Goal: Task Accomplishment & Management: Manage account settings

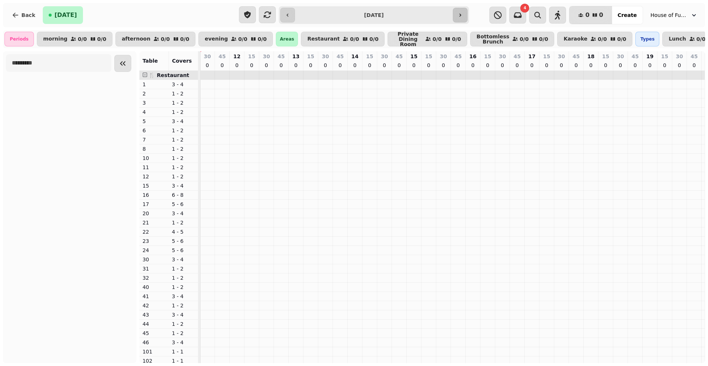
click at [458, 15] on icon "button" at bounding box center [460, 15] width 6 height 6
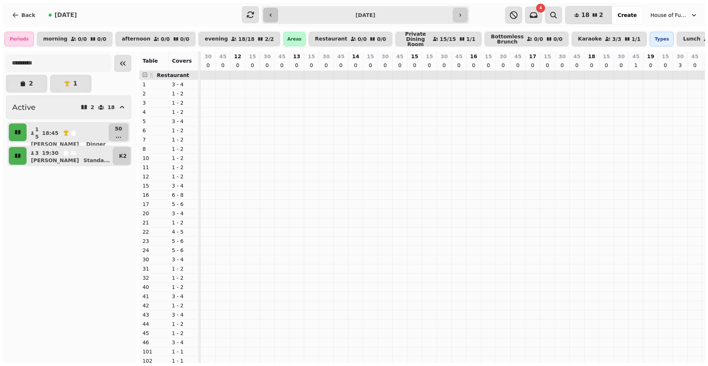
click at [271, 19] on button "button" at bounding box center [270, 15] width 15 height 15
type input "**********"
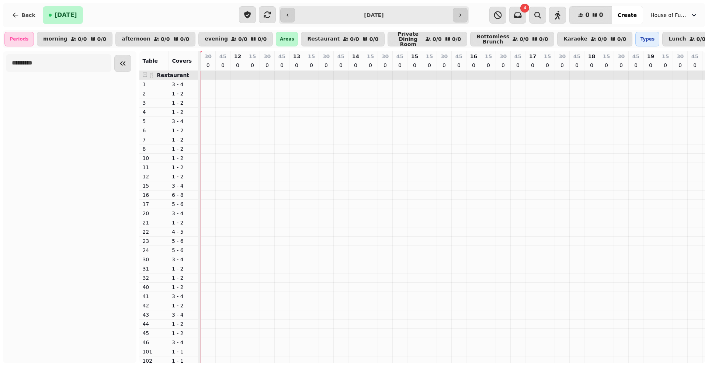
click at [163, 6] on div "Back Today" at bounding box center [121, 15] width 230 height 18
